Goal: Find specific page/section: Find specific page/section

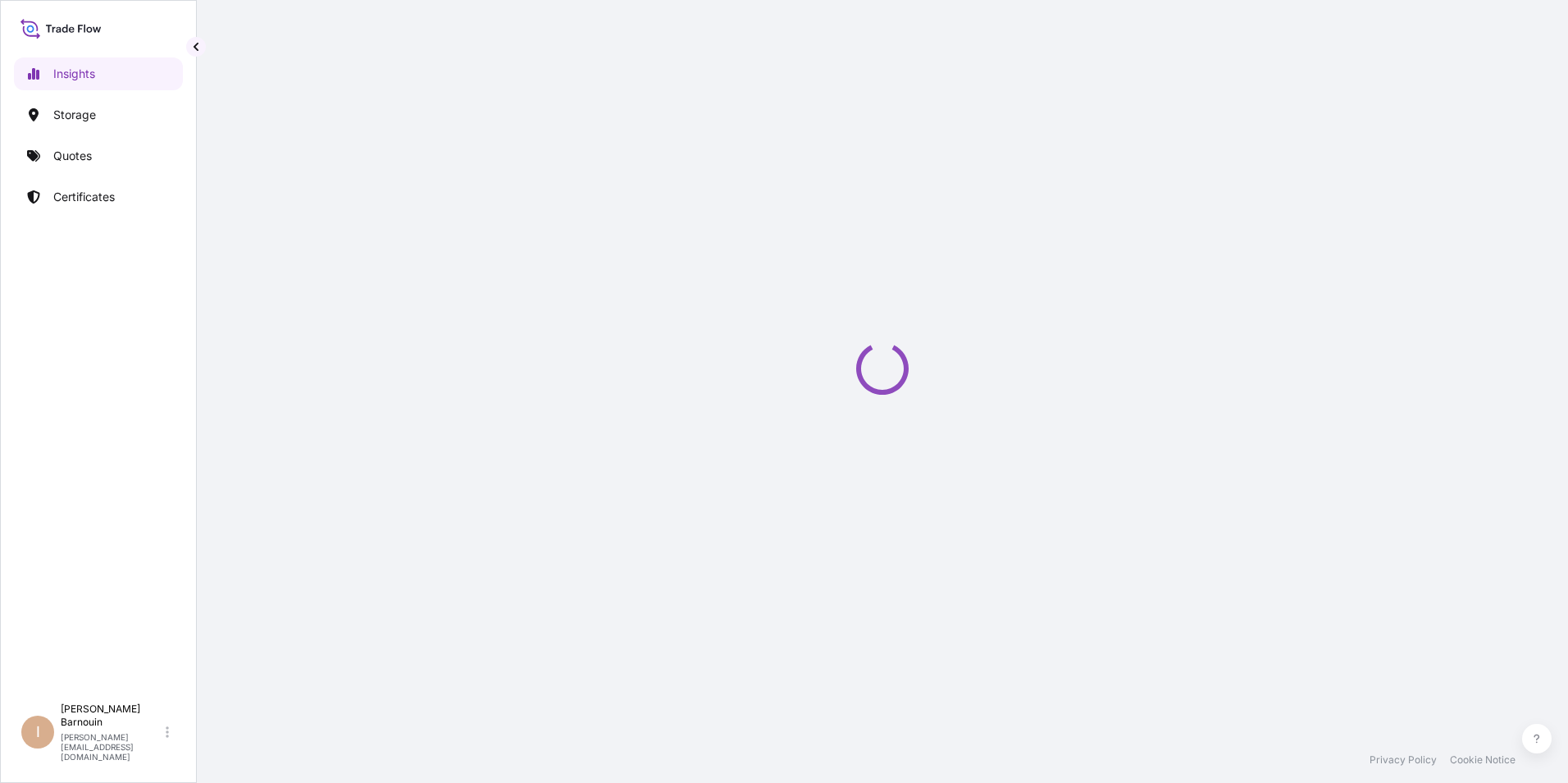
click at [1167, 450] on div "Loading" at bounding box center [882, 368] width 1306 height 737
select select "2025"
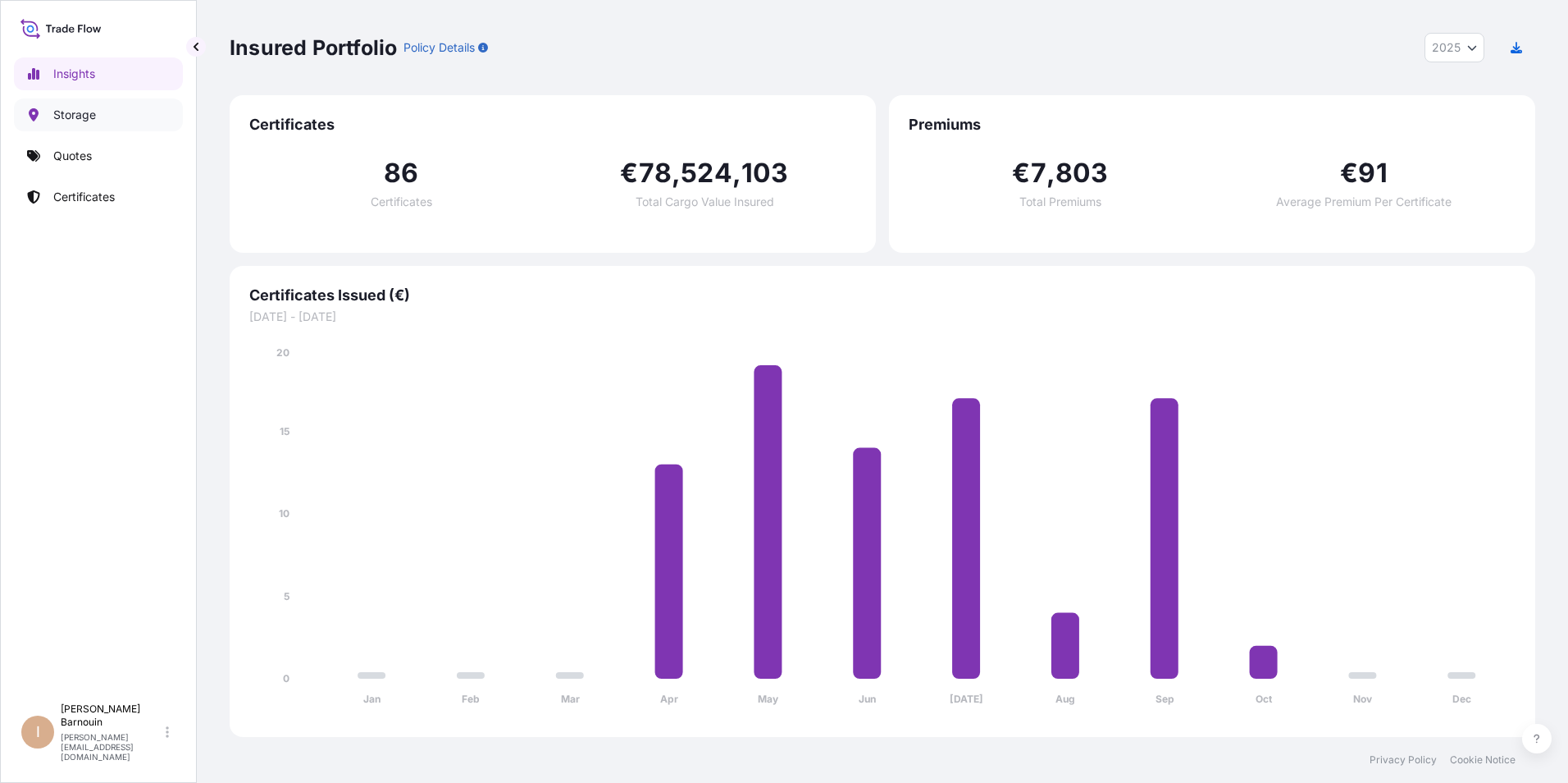
click at [91, 112] on p "Storage" at bounding box center [74, 115] width 42 height 16
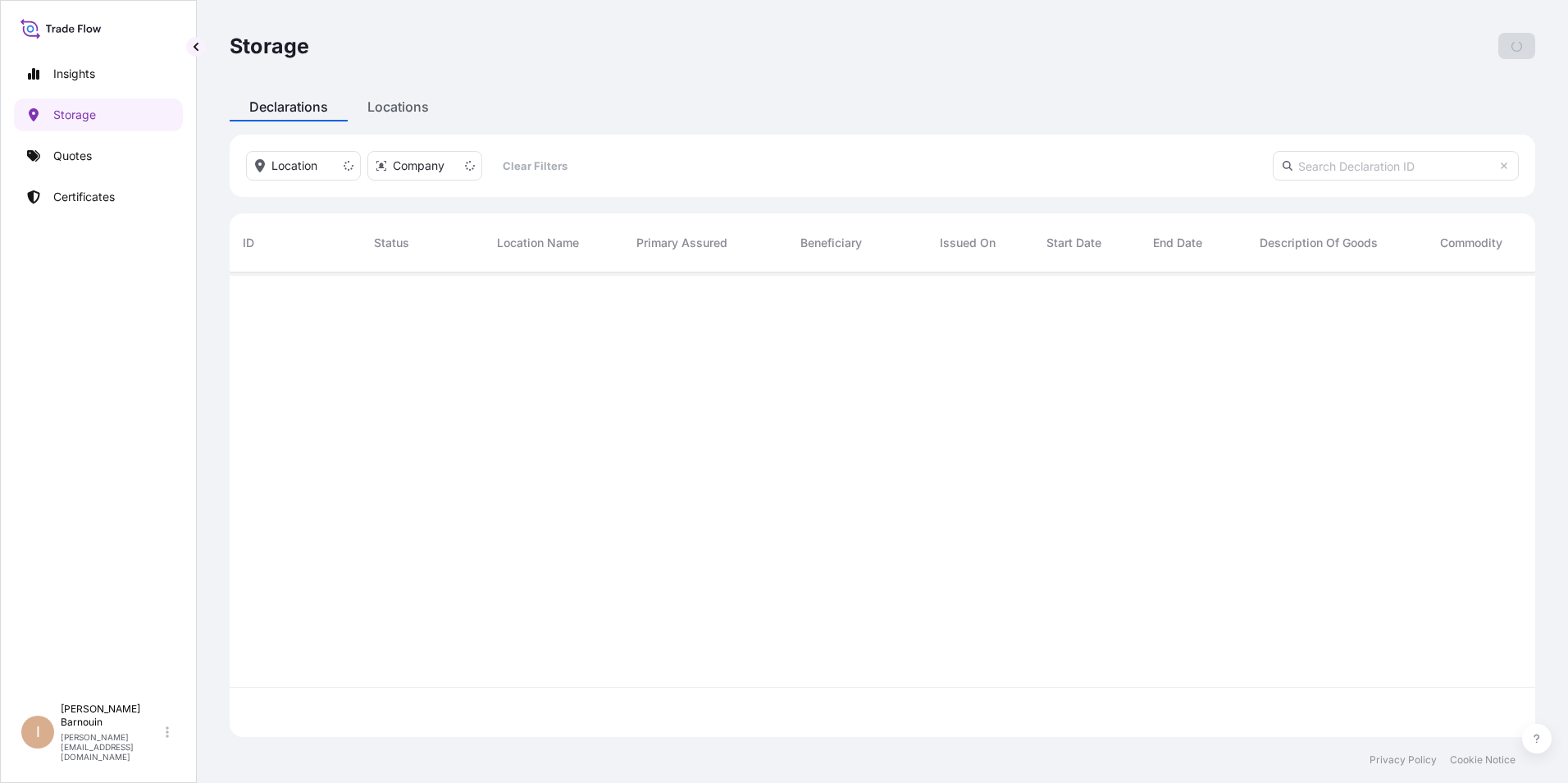
scroll to position [461, 1293]
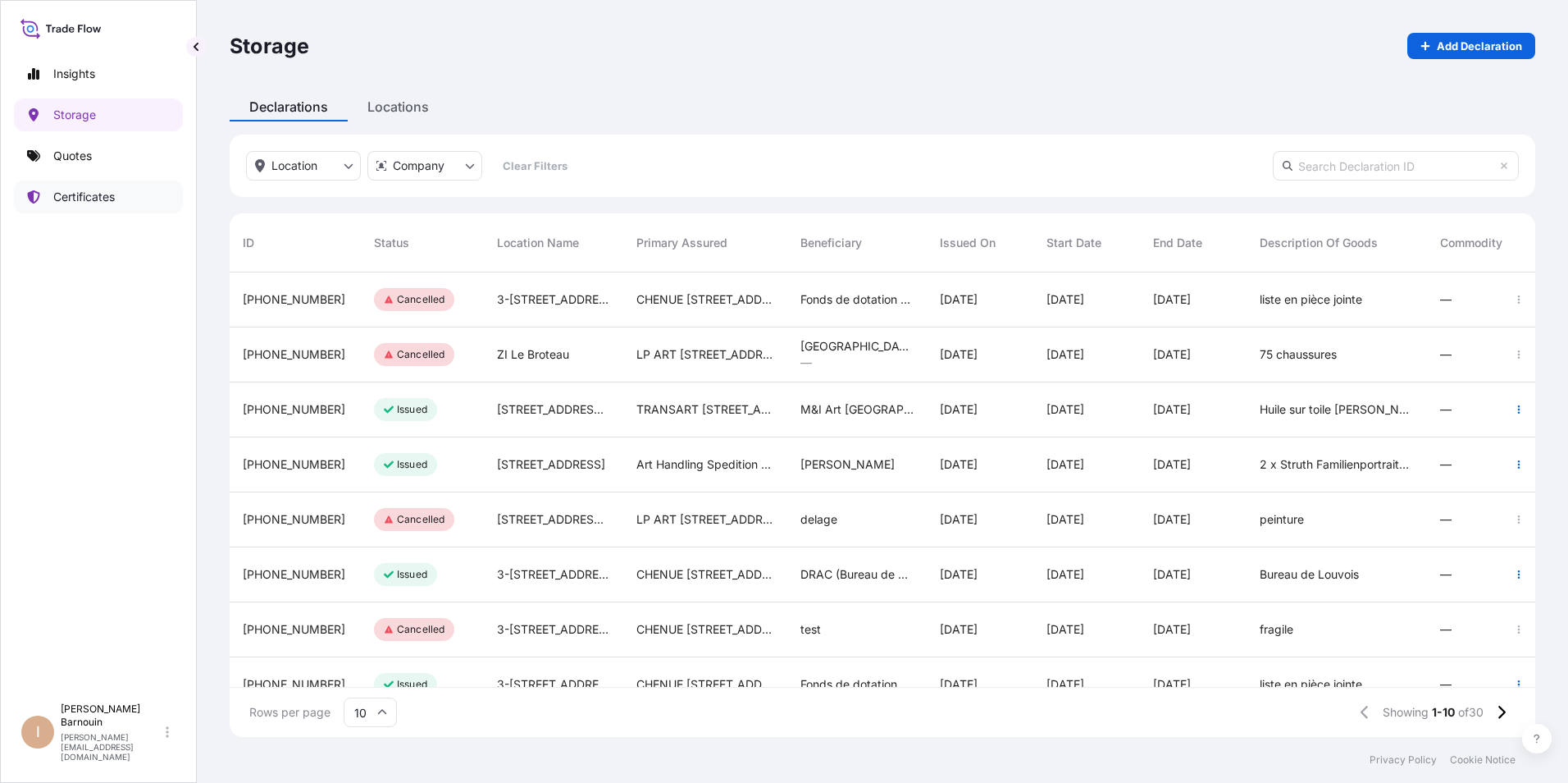
click at [106, 197] on p "Certificates" at bounding box center [84, 197] width 62 height 16
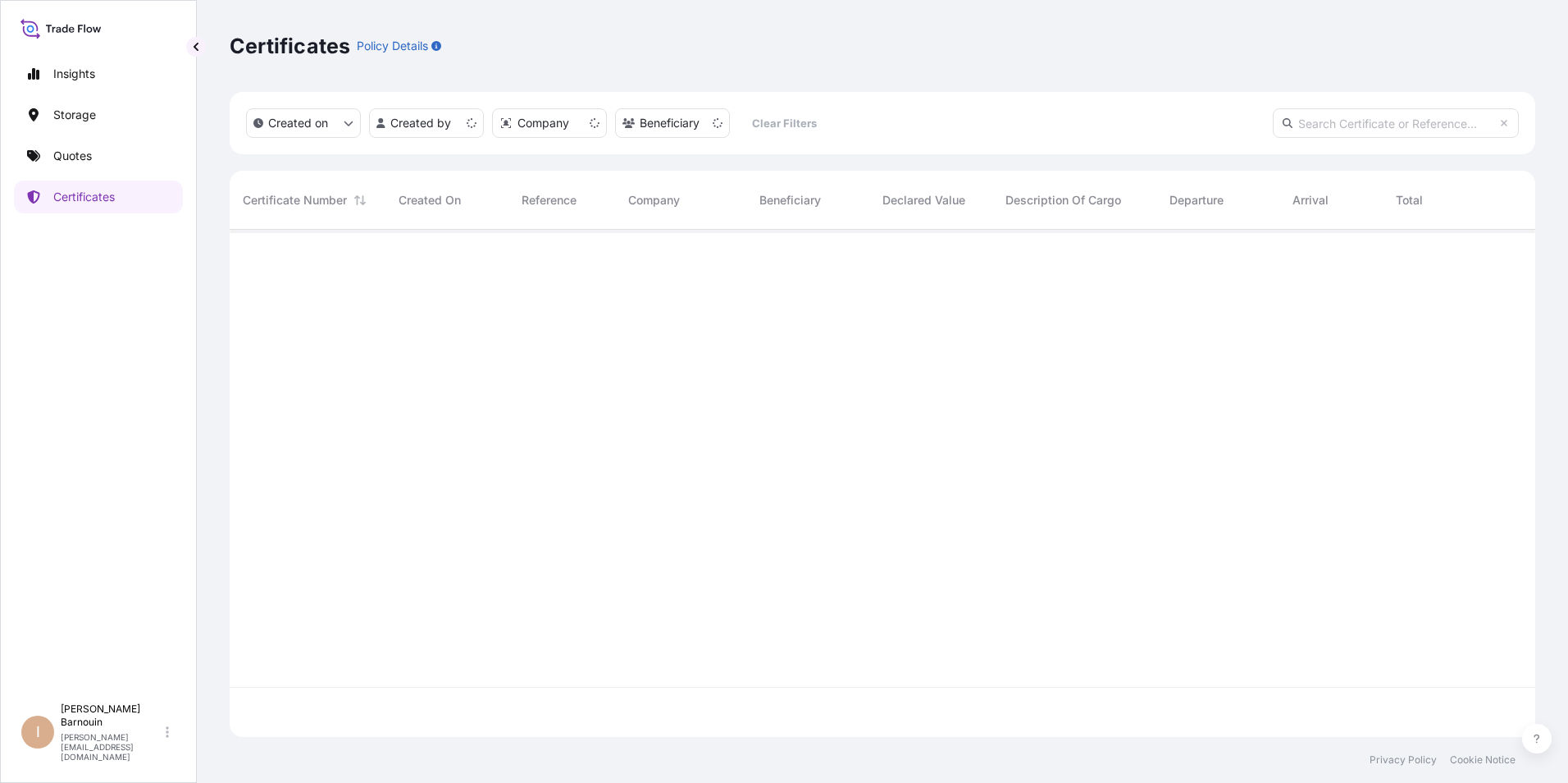
scroll to position [504, 1293]
click at [107, 360] on div "Insights Storage Quotes Certificates" at bounding box center [97, 368] width 169 height 653
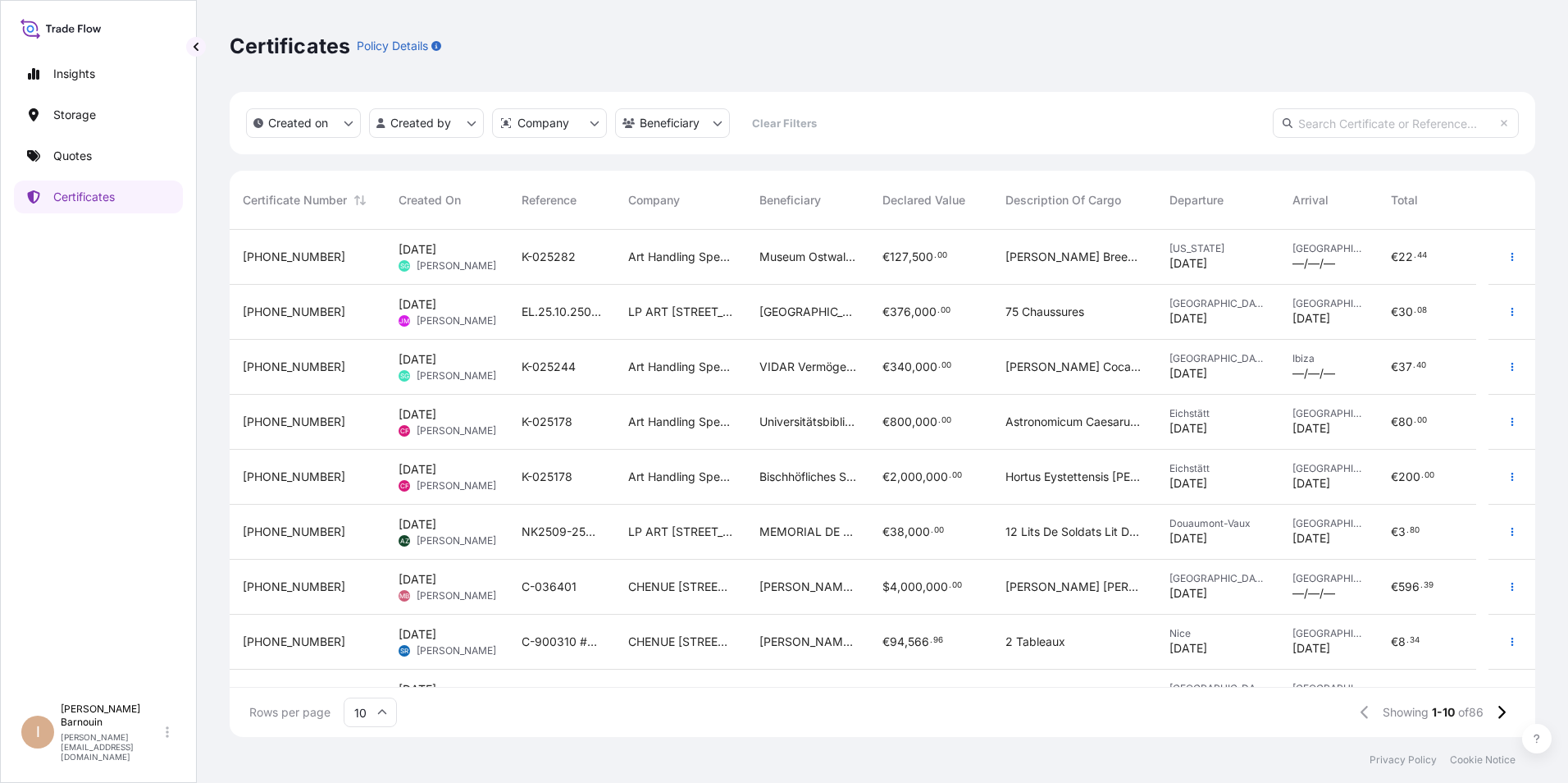
click at [107, 360] on div "Insights Storage Quotes Certificates" at bounding box center [97, 368] width 169 height 653
click at [90, 111] on p "Storage" at bounding box center [74, 115] width 42 height 16
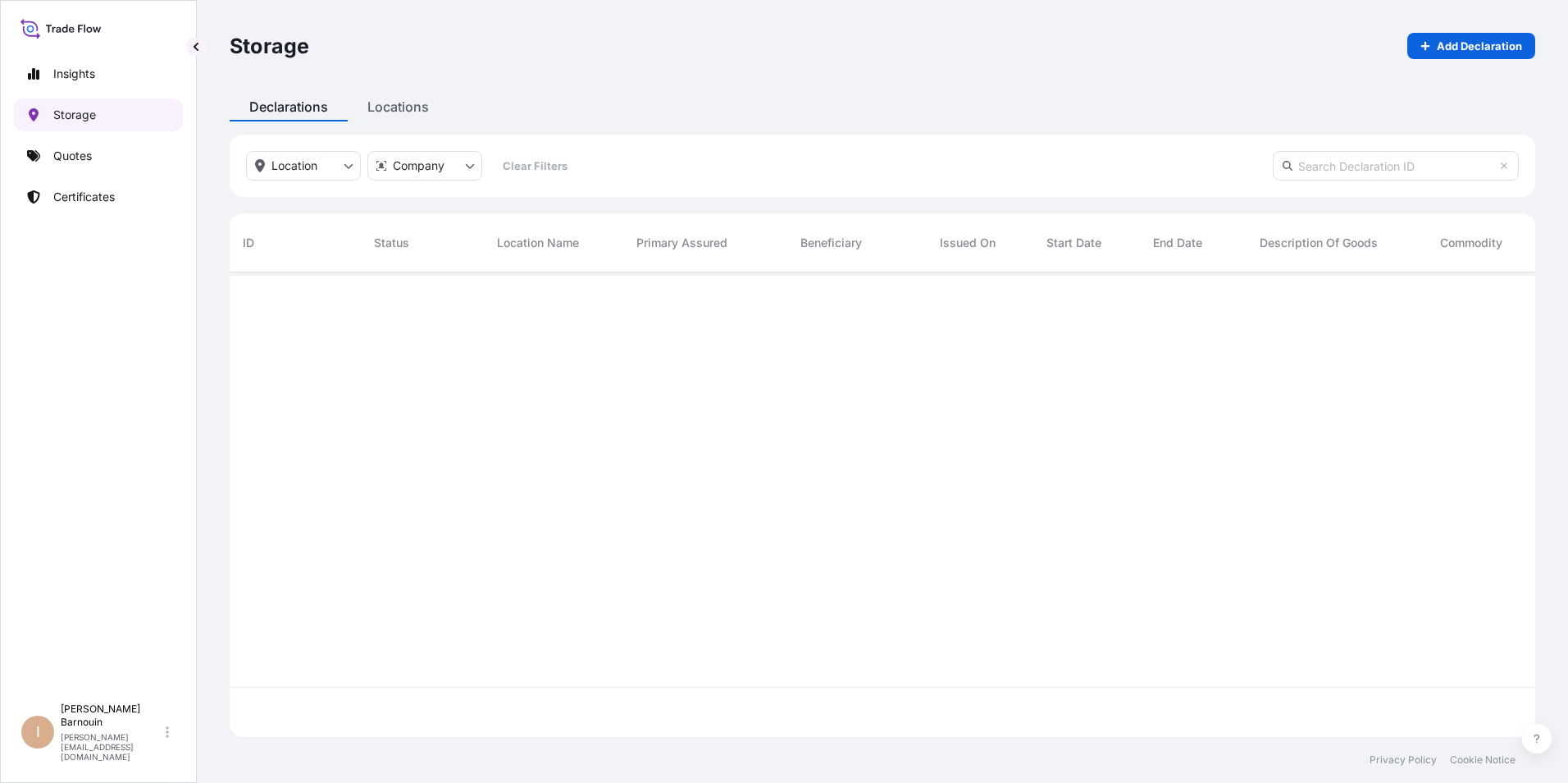
scroll to position [461, 1293]
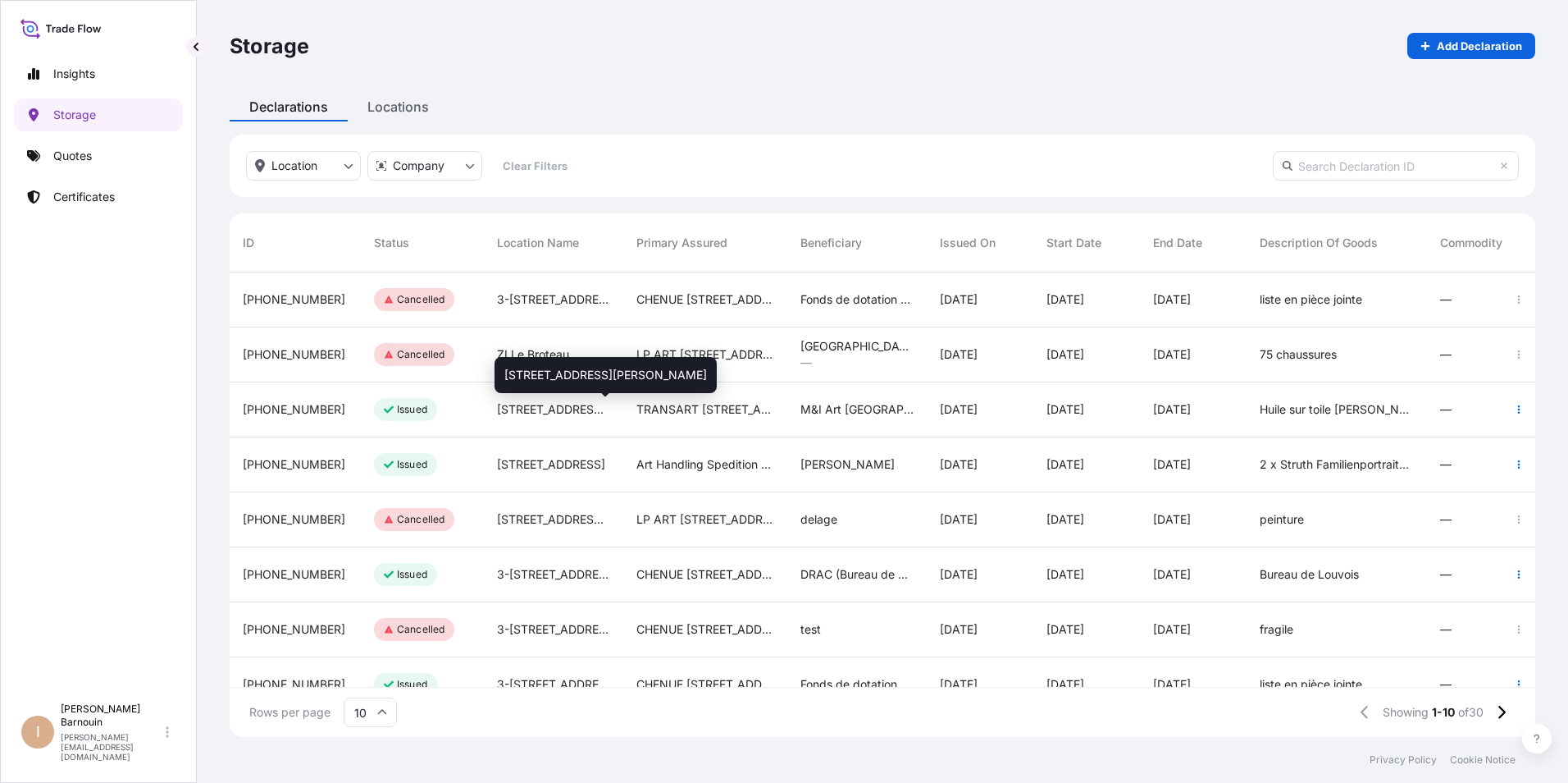
click at [541, 411] on span "22 rue Paul Valéry" at bounding box center [553, 409] width 113 height 16
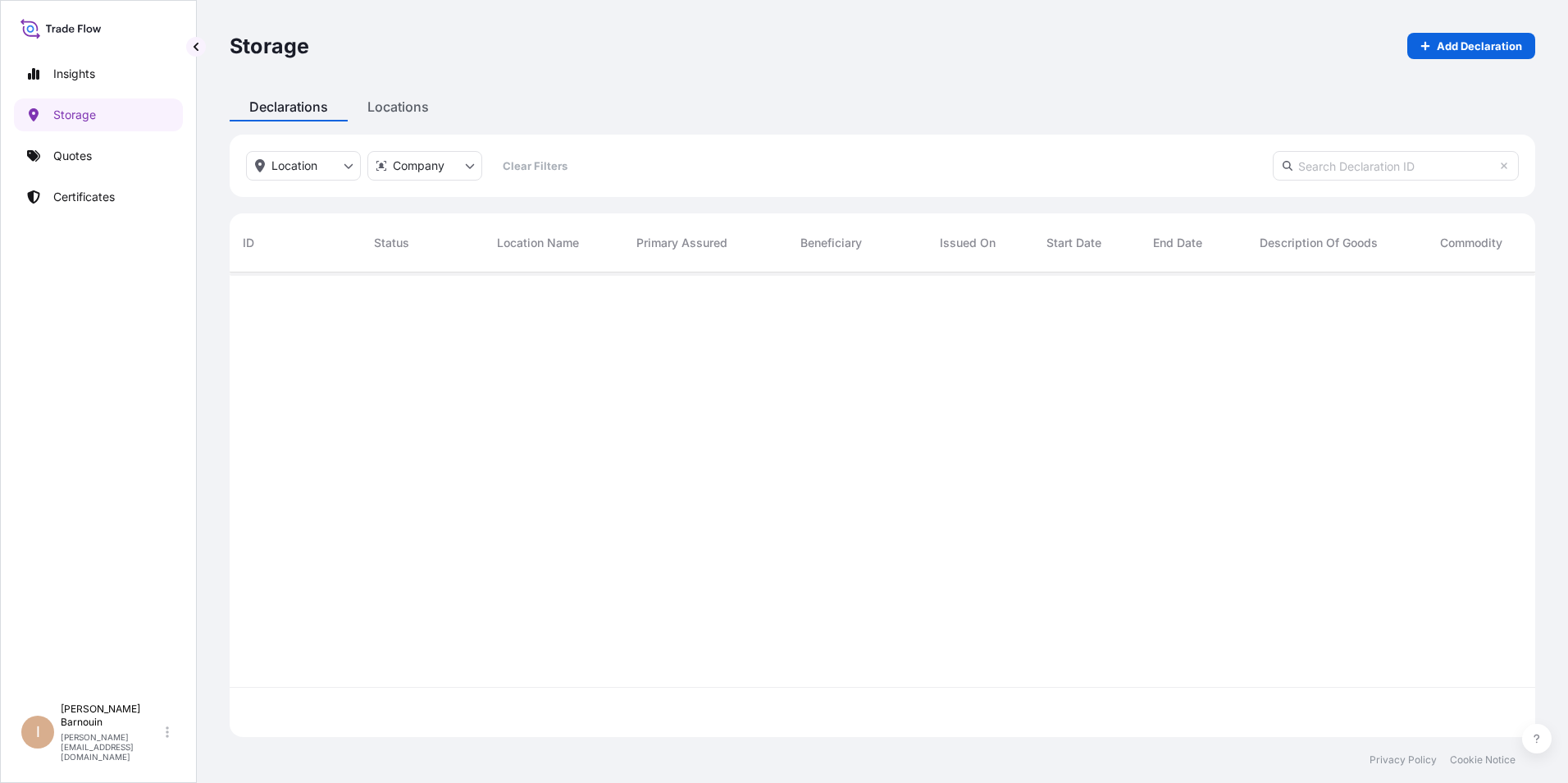
scroll to position [461, 1293]
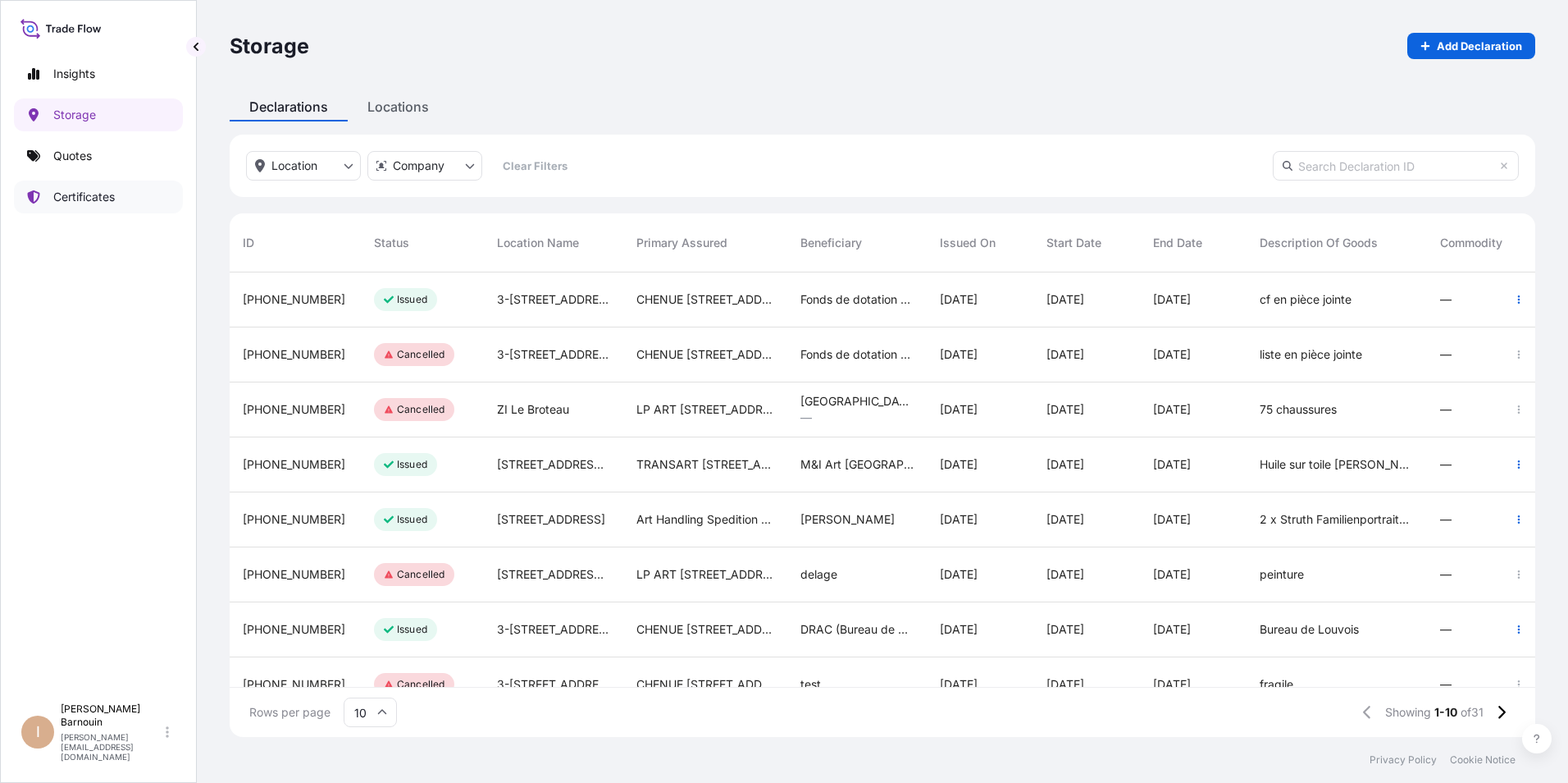
click at [74, 194] on p "Certificates" at bounding box center [84, 197] width 62 height 16
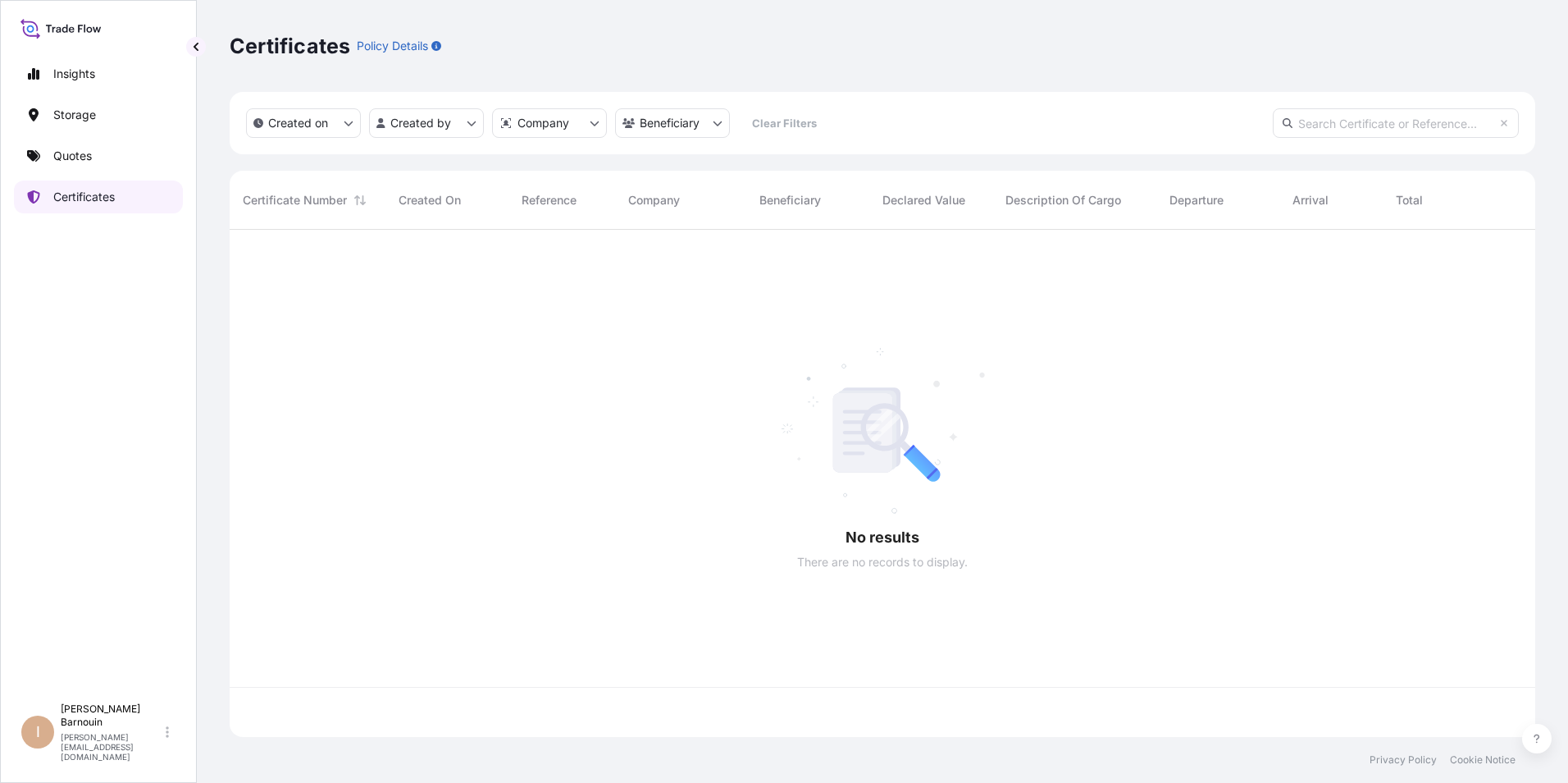
scroll to position [504, 1293]
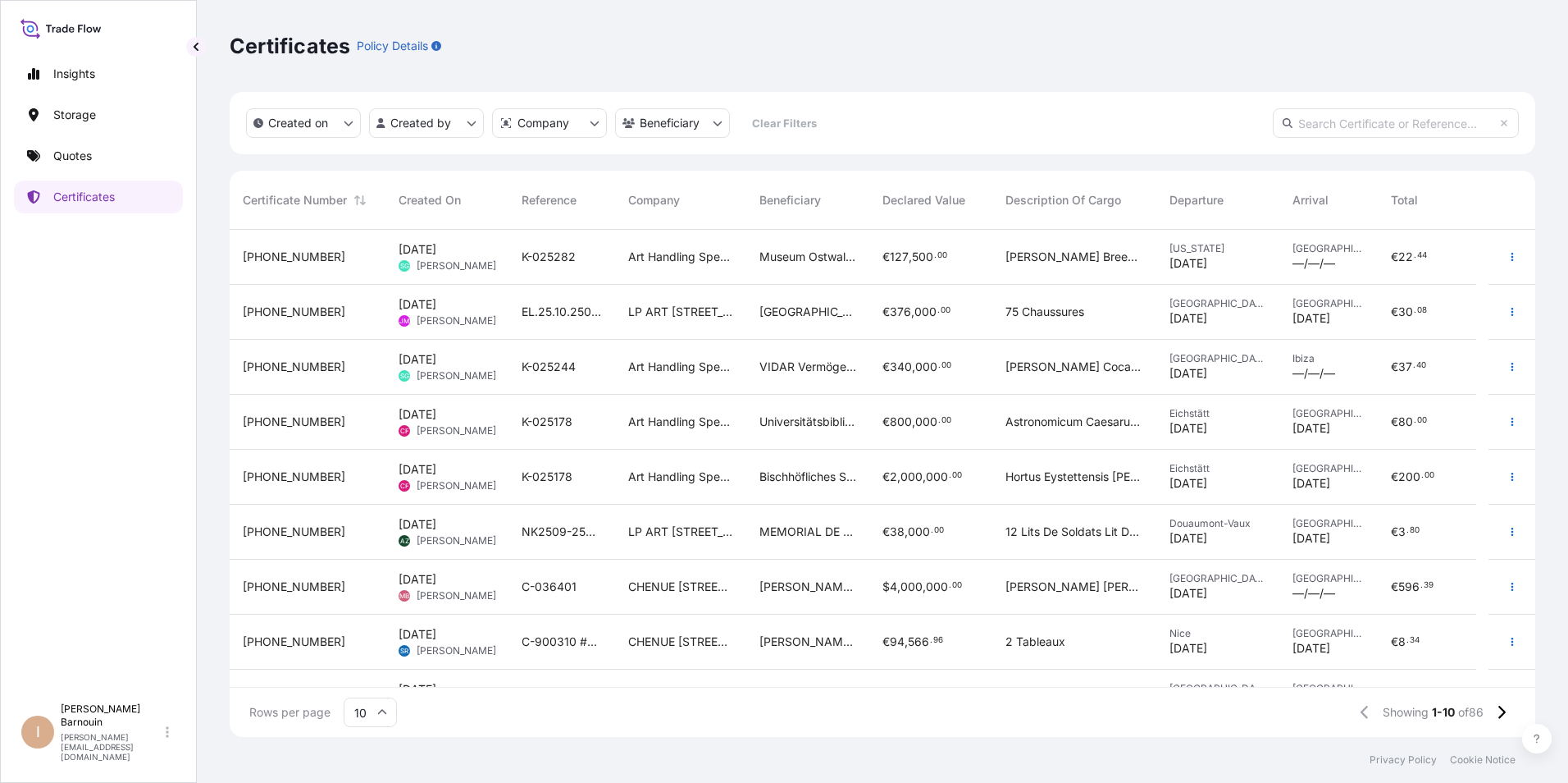
click at [120, 427] on div "Insights Storage Quotes Certificates" at bounding box center [97, 368] width 169 height 653
click at [831, 254] on span "Museum Ostwall im Dortmunder U, Leonie-Reygers-Terrasse, 44137 Dortmund" at bounding box center [808, 256] width 96 height 16
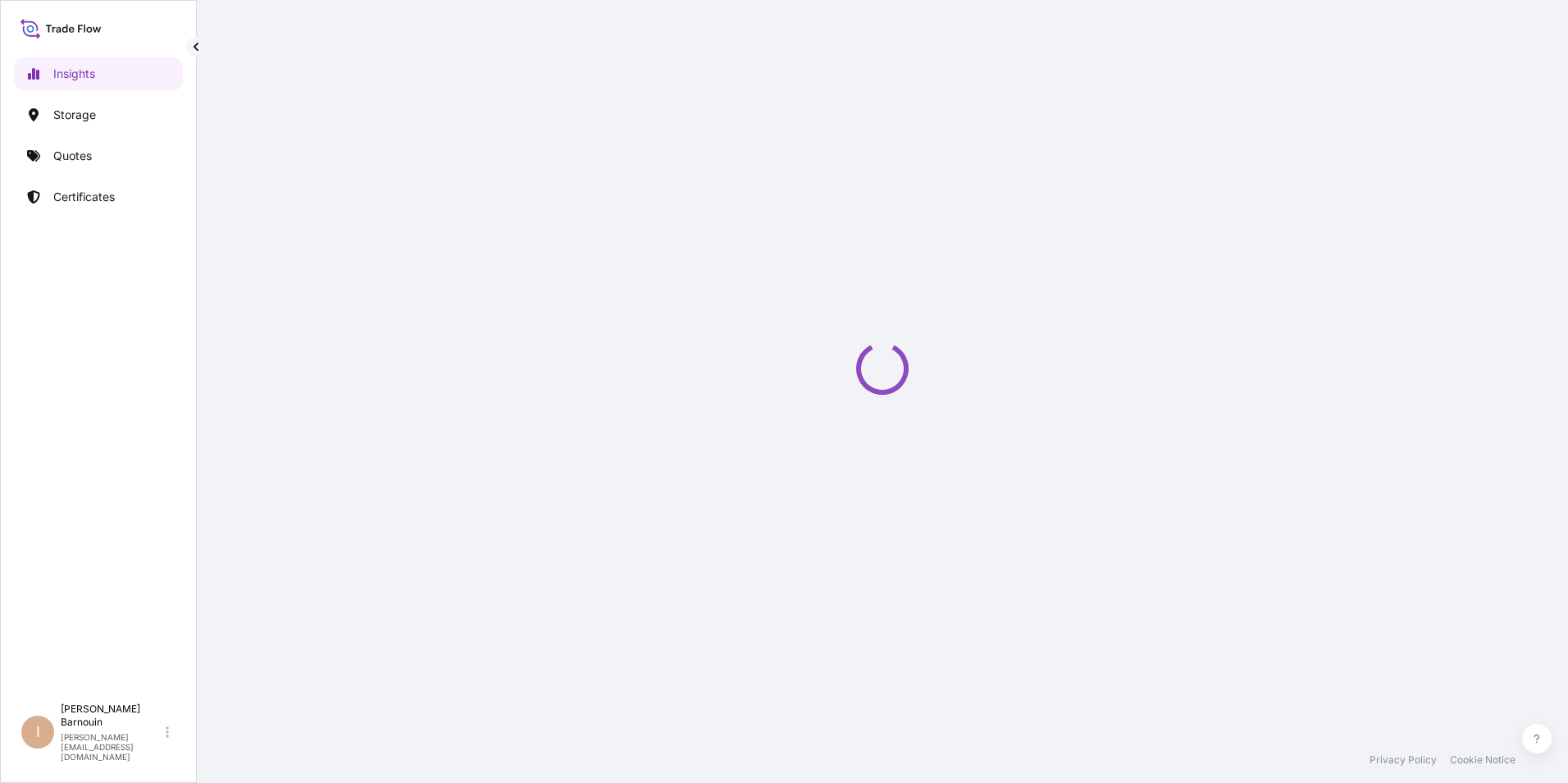
select select "2025"
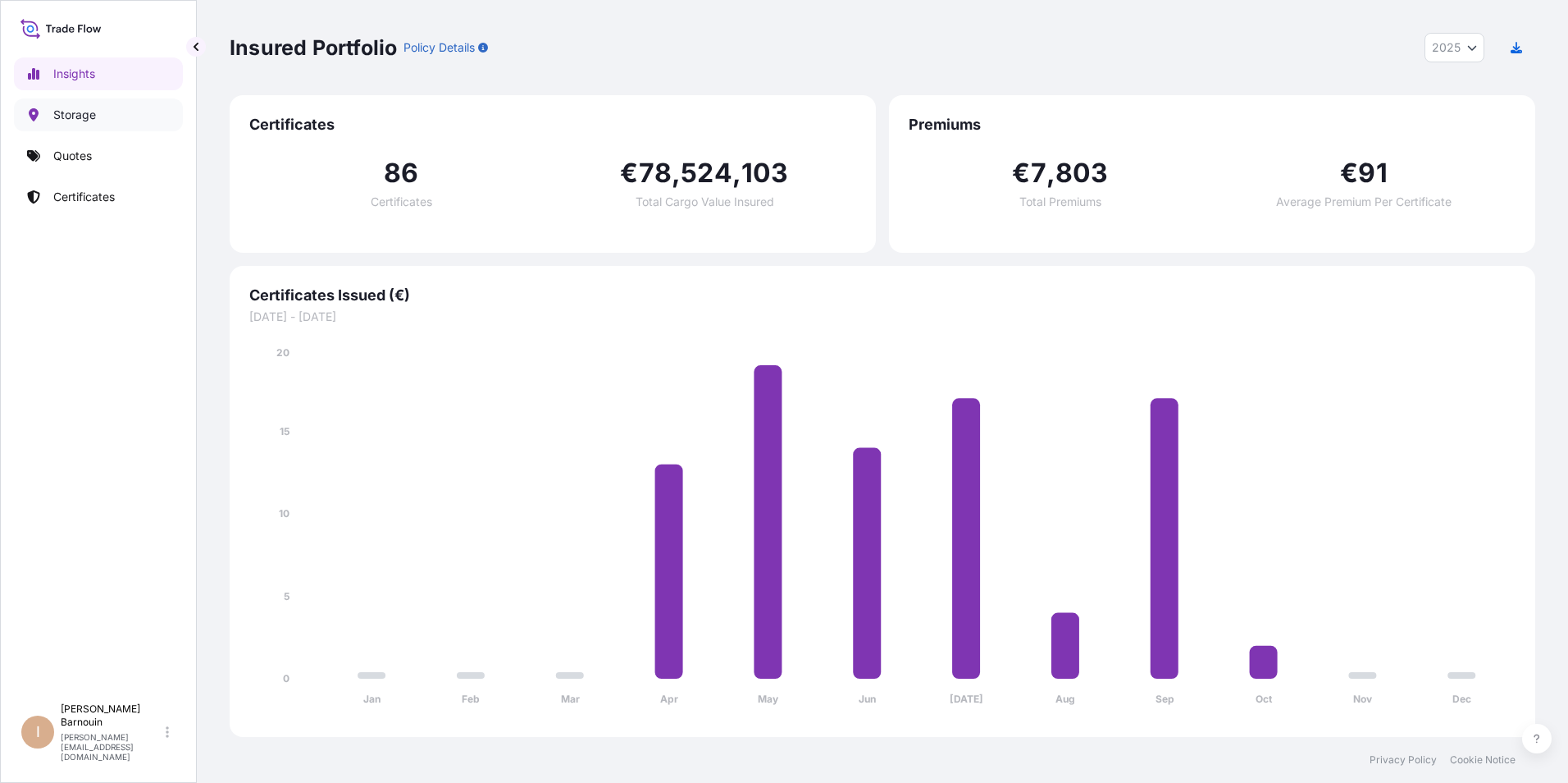
click at [86, 114] on p "Storage" at bounding box center [74, 115] width 42 height 16
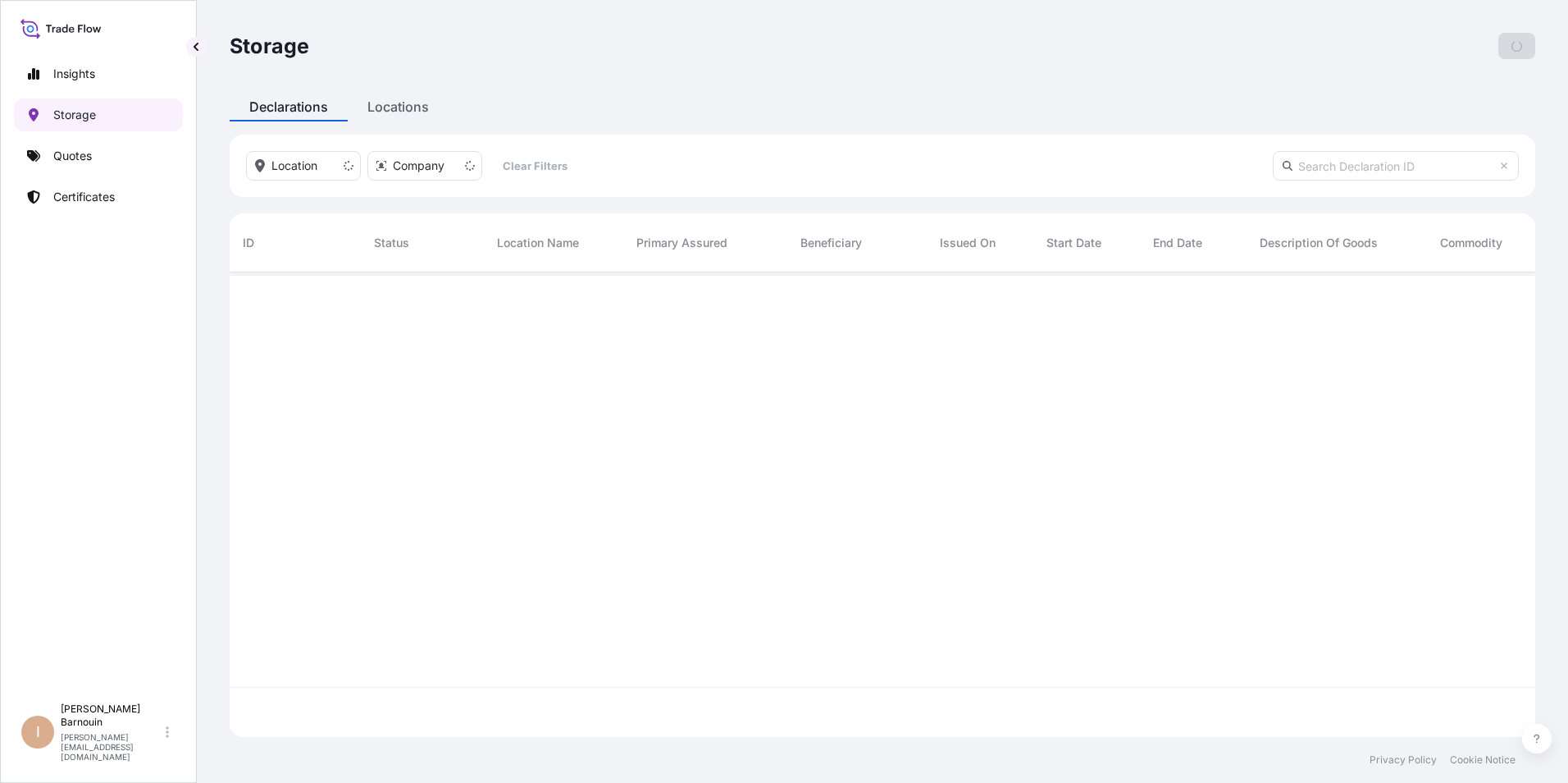
scroll to position [461, 1293]
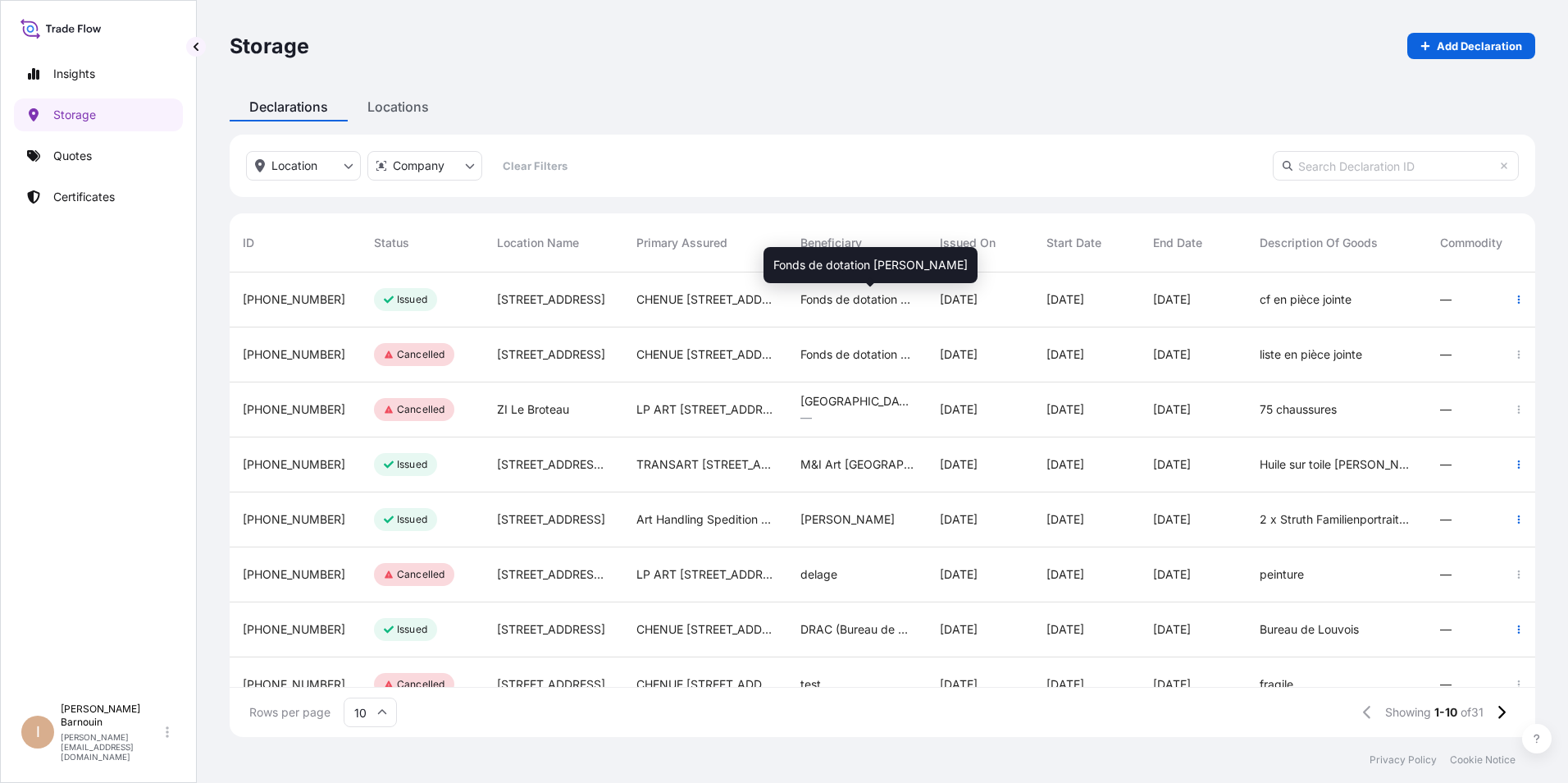
click at [882, 301] on span "Fonds de dotation Martin Barré" at bounding box center [857, 299] width 113 height 16
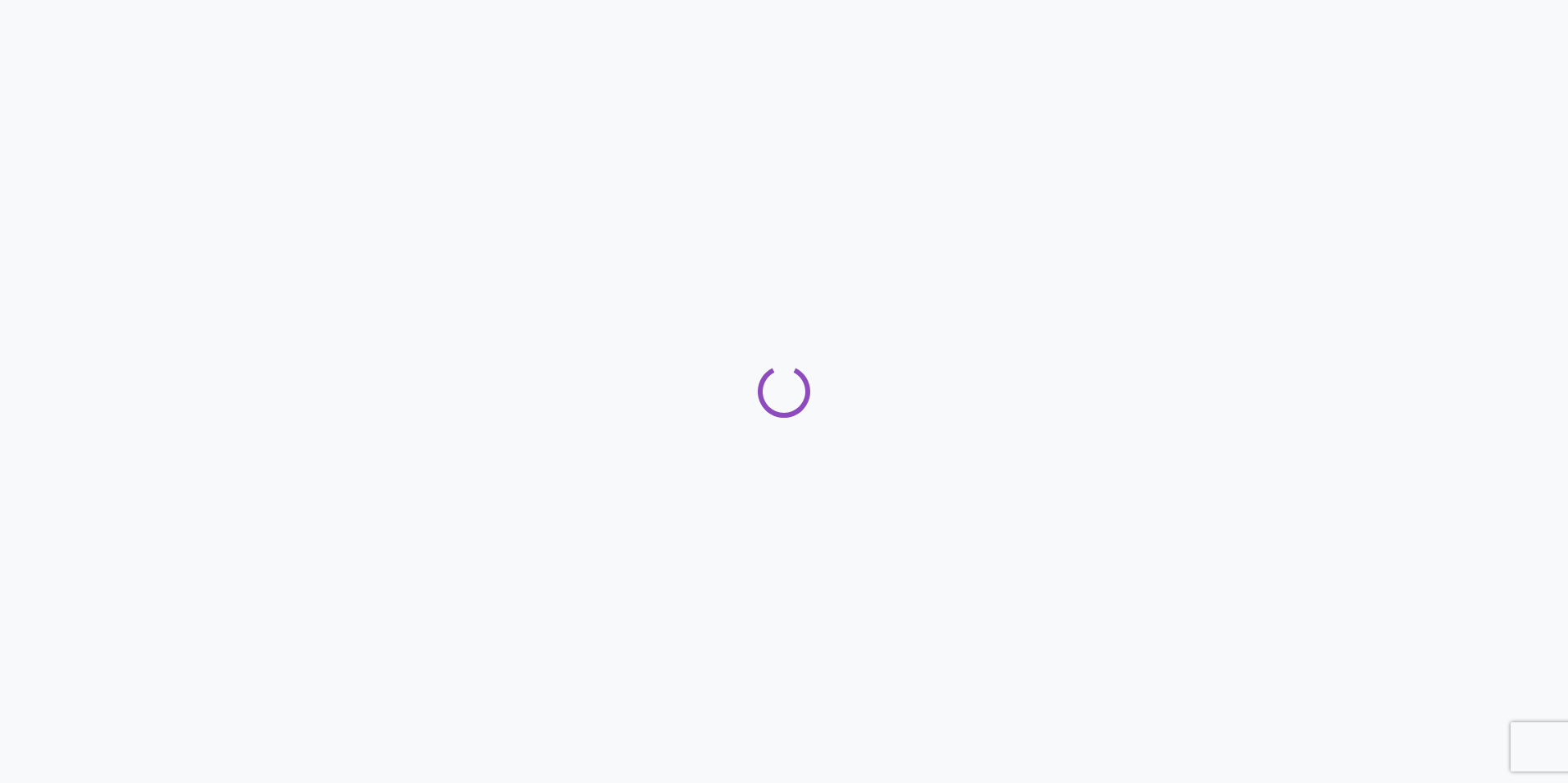
drag, startPoint x: 0, startPoint y: 0, endPoint x: 602, endPoint y: 488, distance: 775.0
click at [602, 488] on div at bounding box center [784, 392] width 1568 height 783
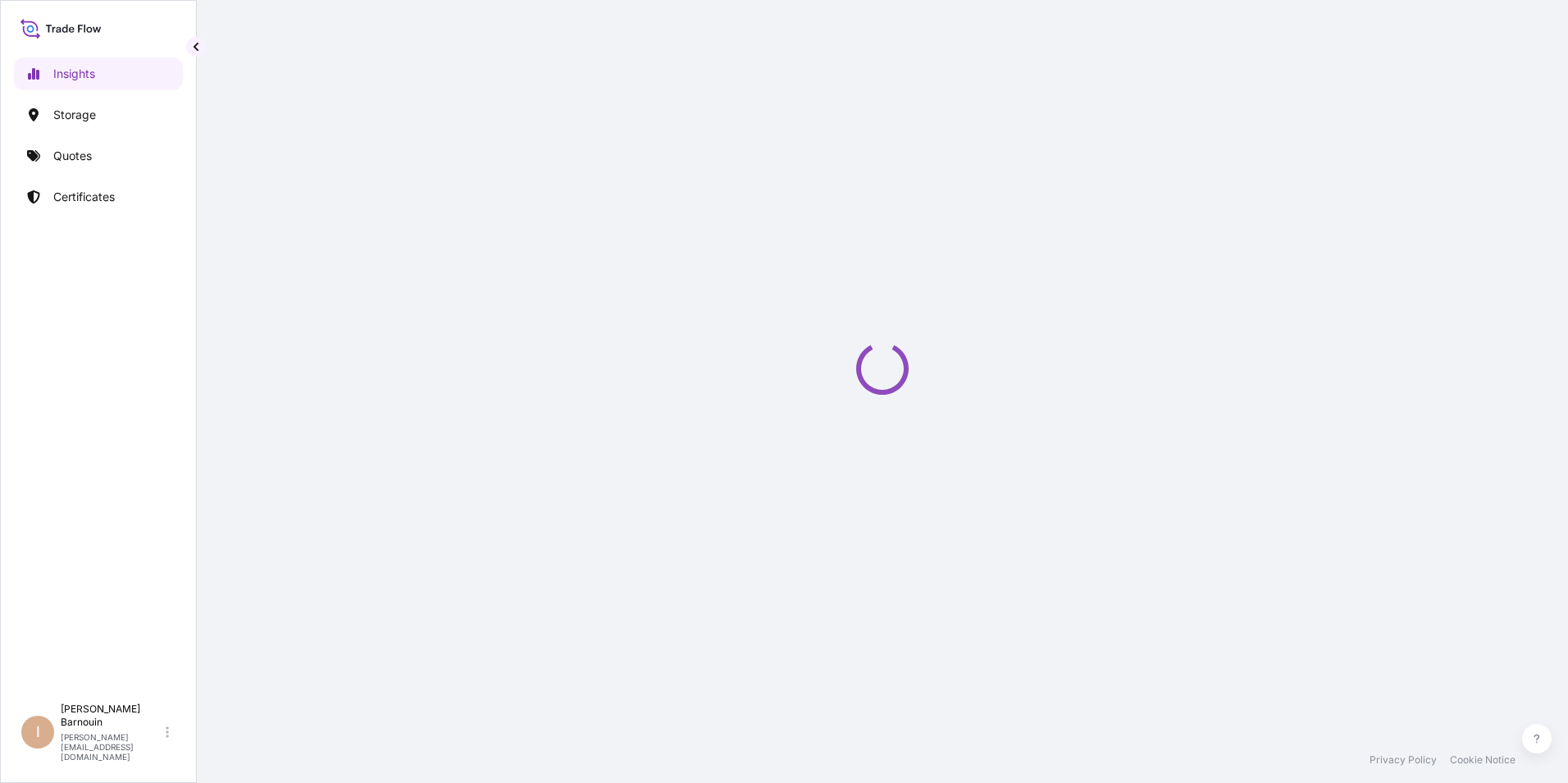
click at [664, 502] on div "Loading" at bounding box center [882, 368] width 1306 height 737
select select "2025"
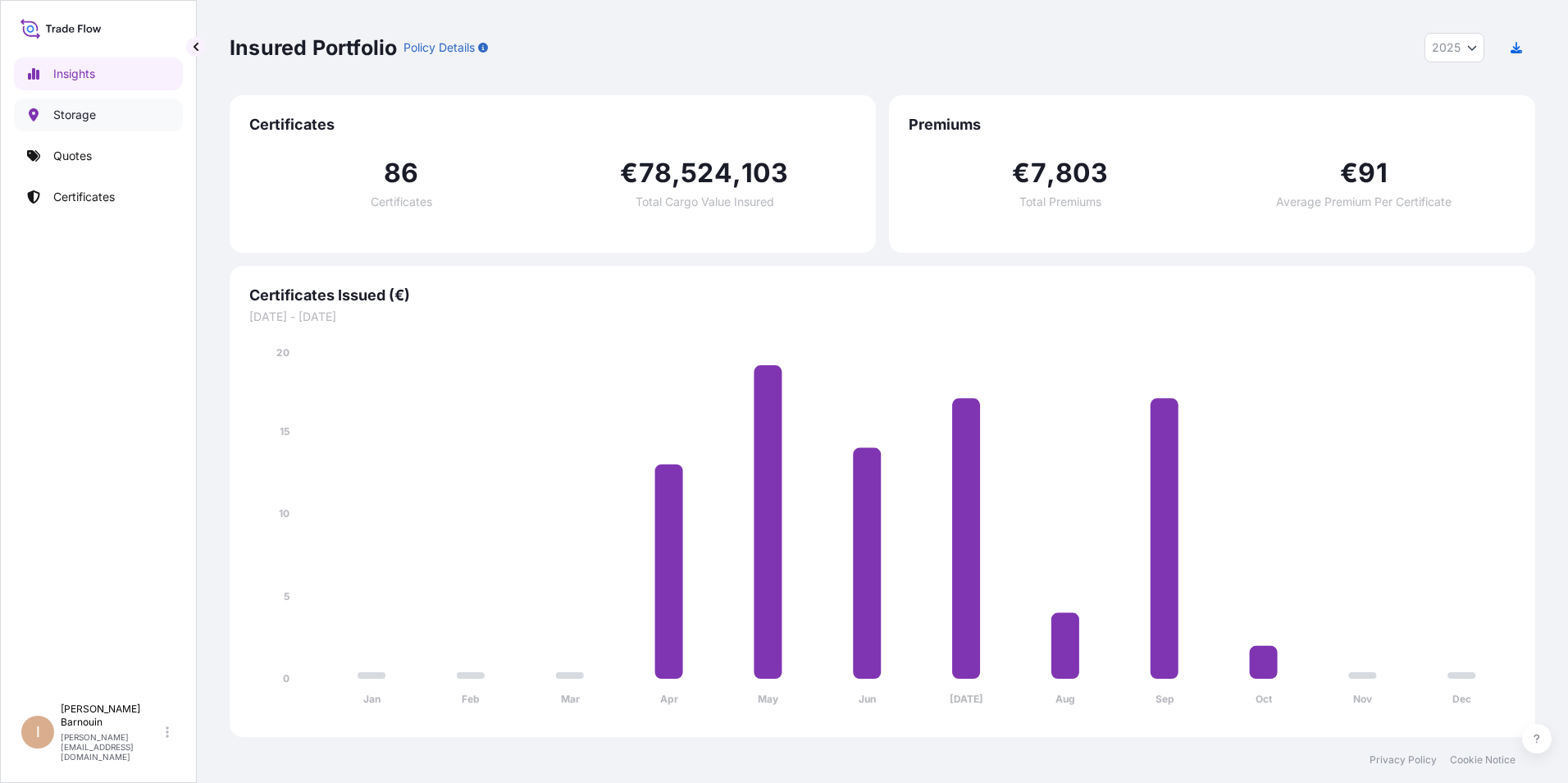
click at [91, 114] on p "Storage" at bounding box center [74, 115] width 42 height 16
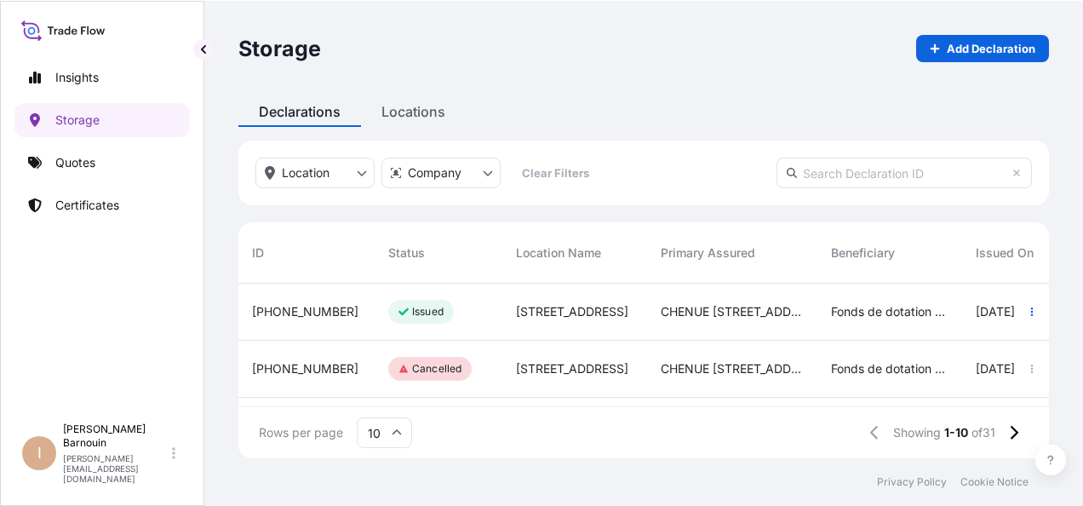
scroll to position [172, 797]
click at [945, 182] on input "text" at bounding box center [903, 172] width 255 height 31
